Goal: Task Accomplishment & Management: Use online tool/utility

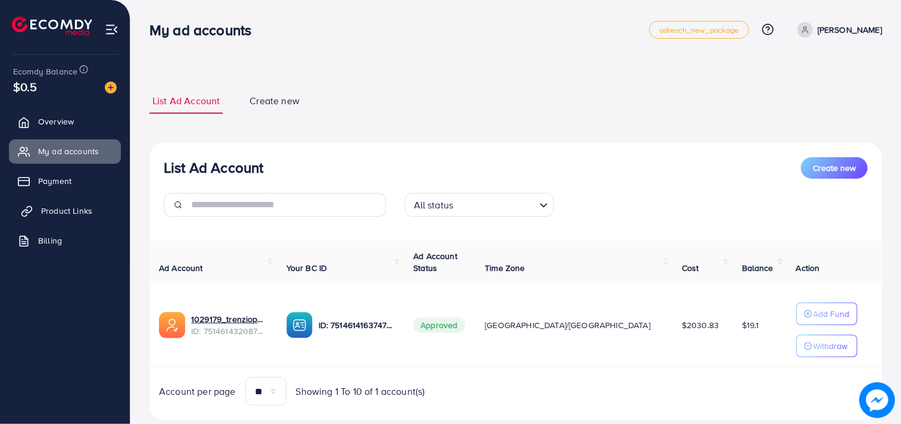
click at [85, 205] on span "Product Links" at bounding box center [66, 211] width 51 height 12
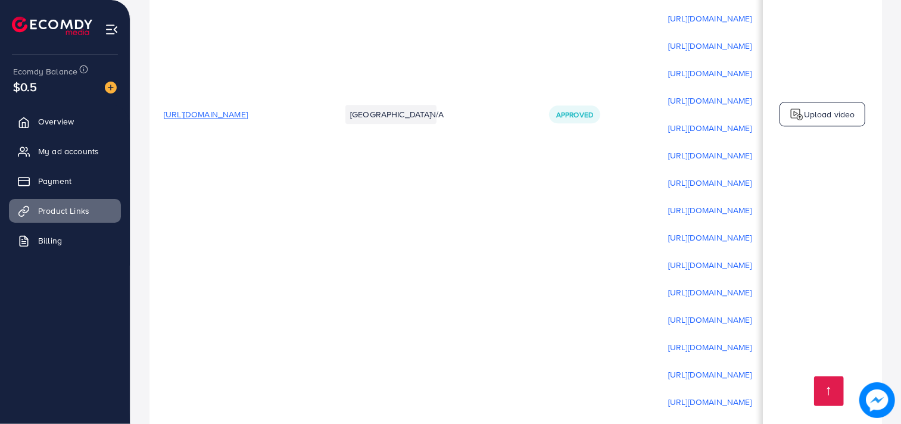
click at [222, 120] on span "[URL][DOMAIN_NAME]" at bounding box center [206, 114] width 84 height 12
